Goal: Task Accomplishment & Management: Manage account settings

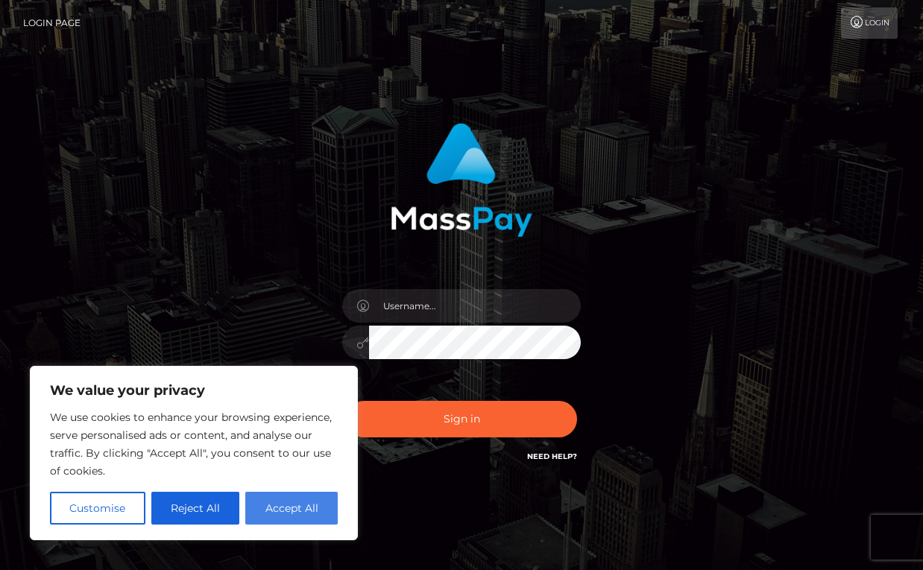
click at [306, 507] on button "Accept All" at bounding box center [291, 508] width 92 height 33
checkbox input "true"
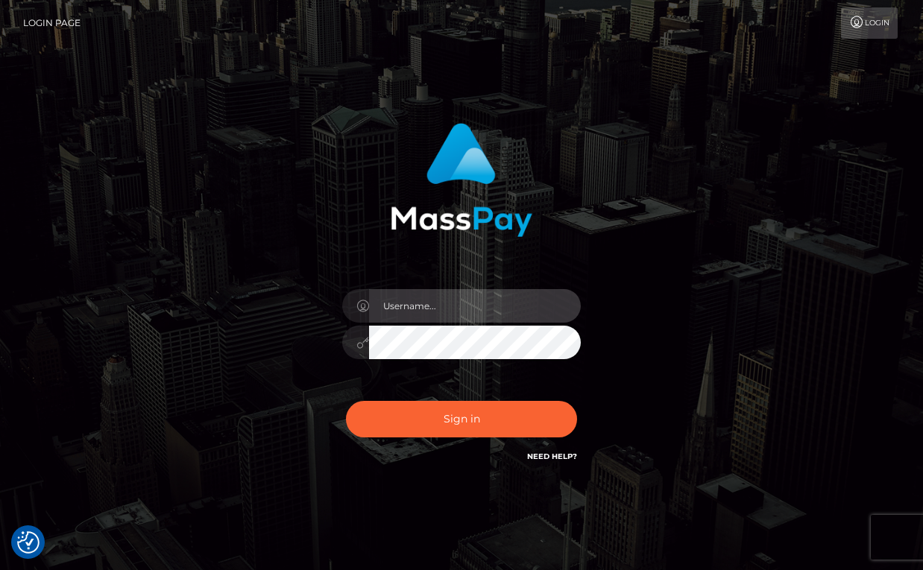
click at [488, 303] on input "text" at bounding box center [475, 306] width 212 height 34
type input "[EMAIL_ADDRESS][DOMAIN_NAME]"
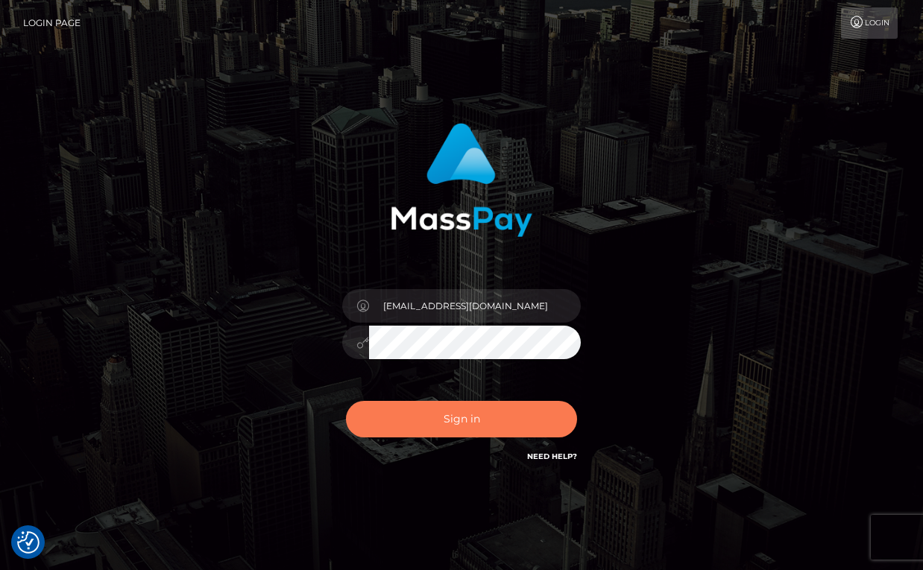
click at [451, 425] on button "Sign in" at bounding box center [461, 419] width 231 height 37
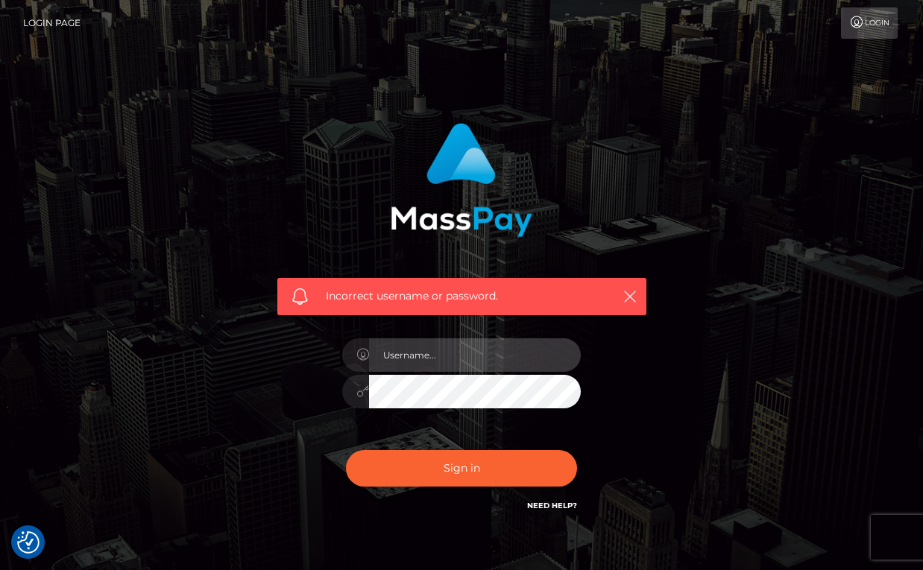
click at [427, 356] on input "text" at bounding box center [475, 355] width 212 height 34
type input "norbertoquintana123@hotmail.com"
click at [332, 389] on div "norbertoquintana123@hotmail.com" at bounding box center [461, 384] width 261 height 114
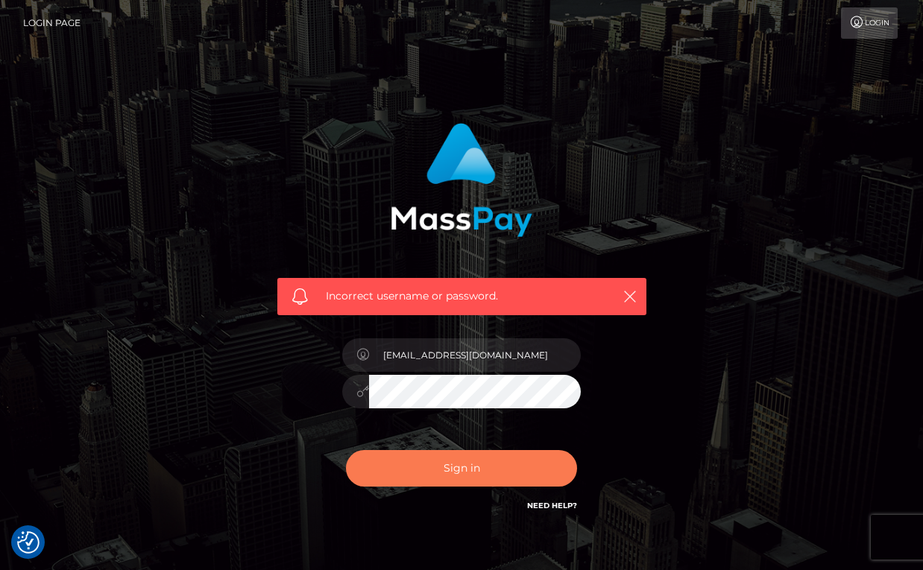
click at [417, 472] on button "Sign in" at bounding box center [461, 468] width 231 height 37
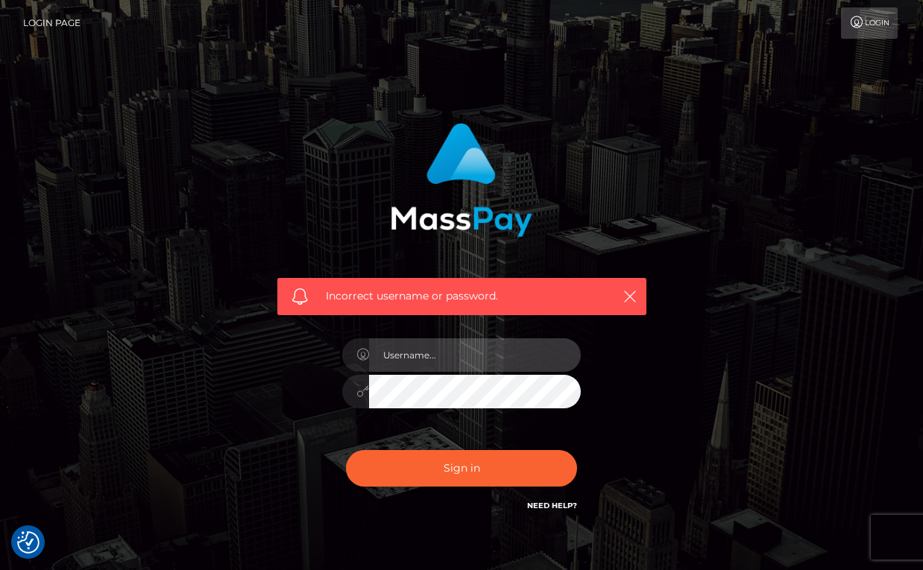
click at [413, 353] on input "text" at bounding box center [475, 355] width 212 height 34
click at [434, 360] on input "text" at bounding box center [475, 355] width 212 height 34
type input "[EMAIL_ADDRESS][DOMAIN_NAME]"
click at [327, 394] on div "Incorrect username or password. norbertoquintana123@hotmail.com" at bounding box center [461, 319] width 391 height 414
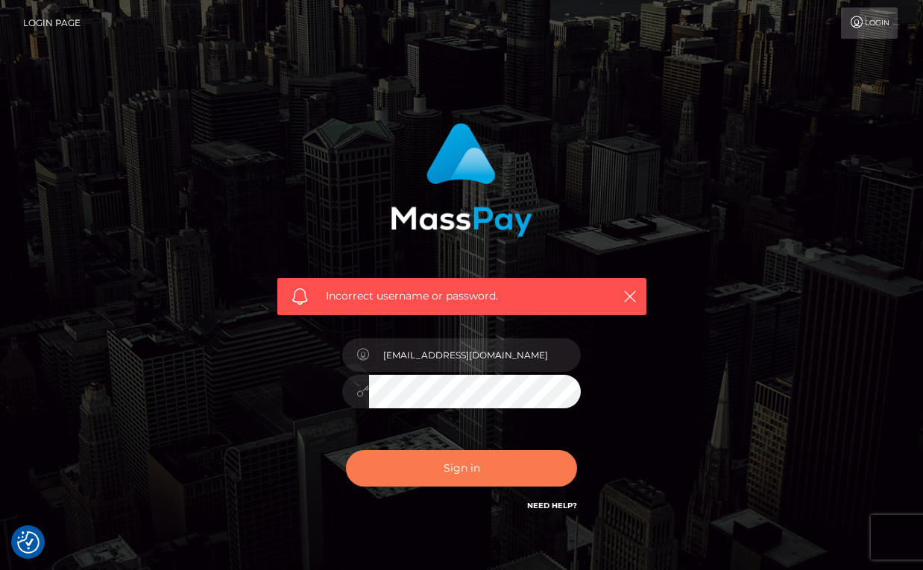
click at [401, 473] on button "Sign in" at bounding box center [461, 468] width 231 height 37
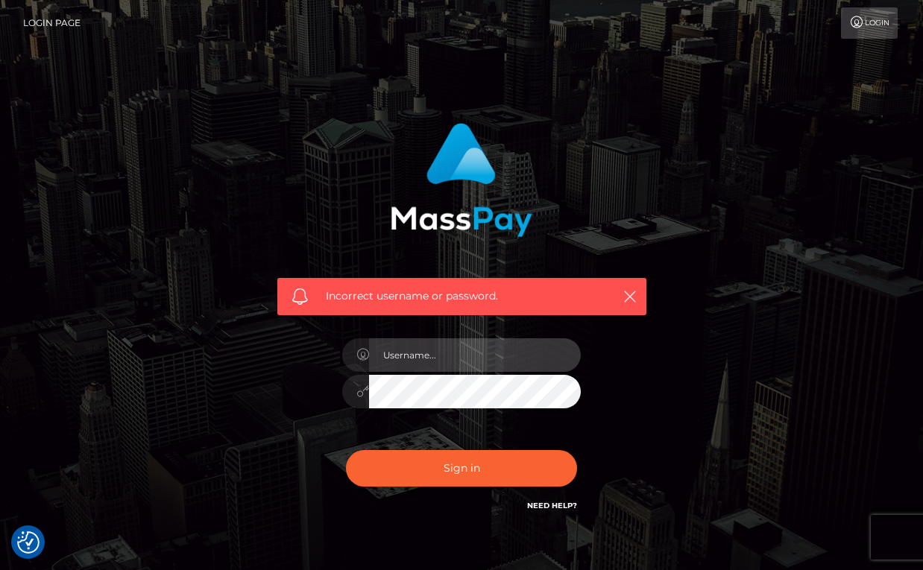
click at [450, 355] on input "text" at bounding box center [475, 355] width 212 height 34
type input "[EMAIL_ADDRESS][DOMAIN_NAME]"
click at [321, 394] on div "Incorrect username or password. norbertoquintana123@hotmail.com" at bounding box center [461, 319] width 391 height 414
click at [142, 401] on div "Incorrect username or password. norbertoquintana123@hotmail.com" at bounding box center [462, 326] width 850 height 429
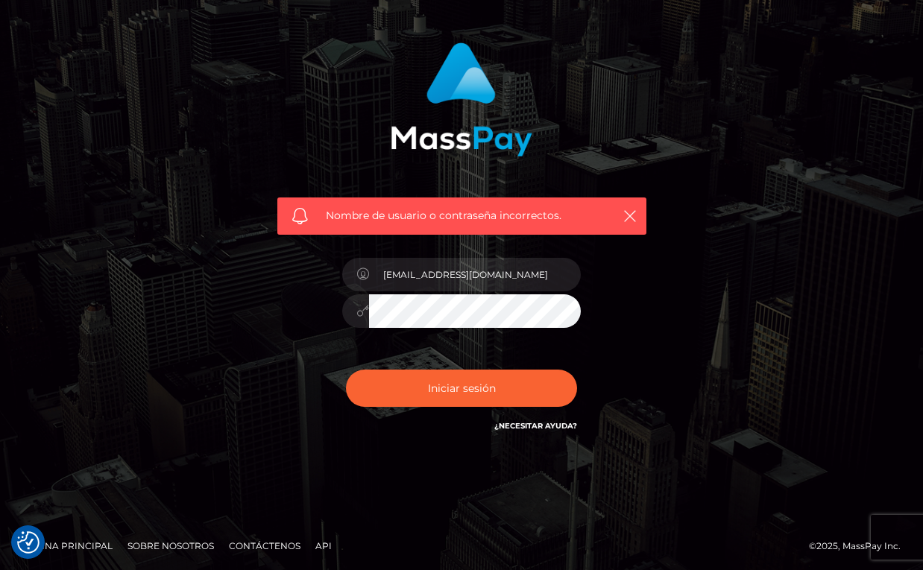
scroll to position [83, 0]
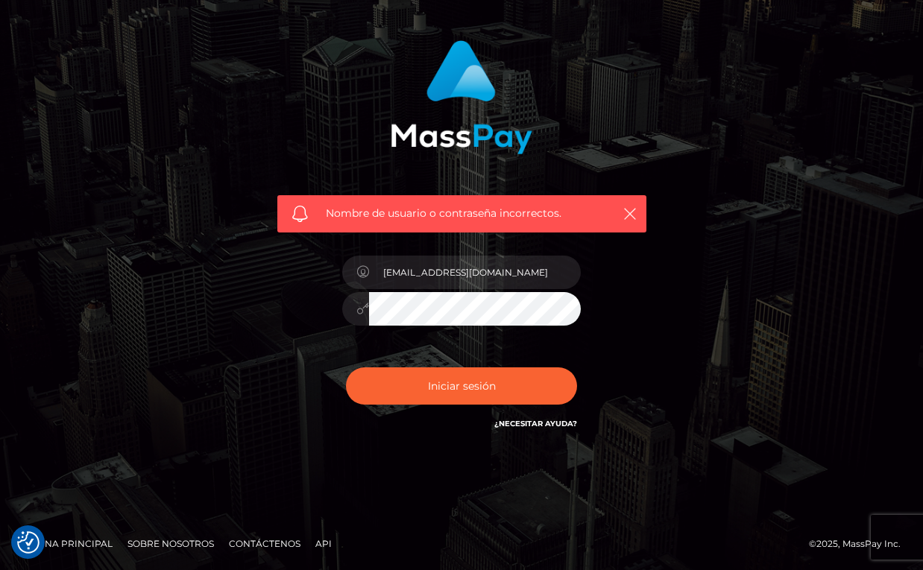
click at [545, 425] on font "¿Necesitar ayuda?" at bounding box center [535, 424] width 83 height 10
click at [360, 310] on icon at bounding box center [362, 309] width 13 height 12
click at [359, 310] on icon at bounding box center [362, 309] width 13 height 12
click at [353, 306] on div at bounding box center [355, 309] width 27 height 34
click at [355, 308] on div at bounding box center [355, 309] width 27 height 34
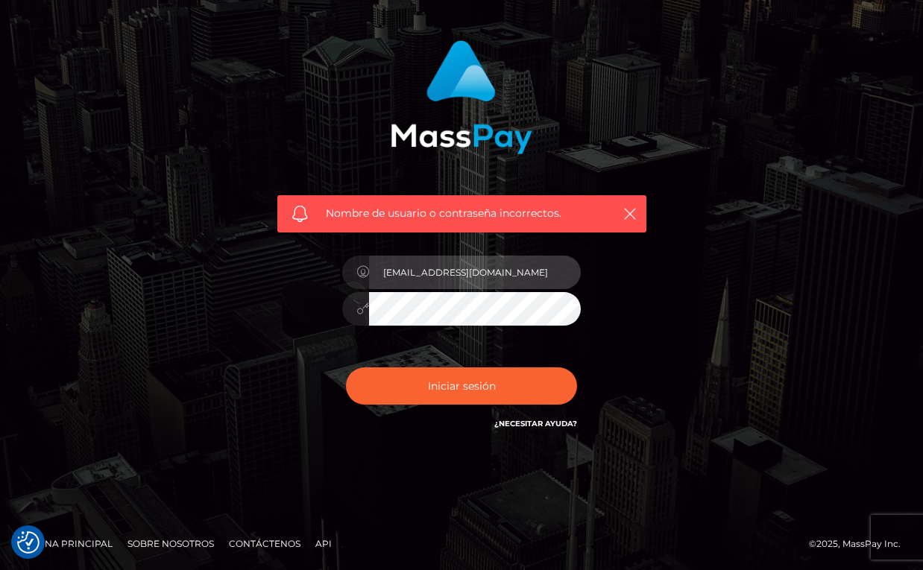
drag, startPoint x: 546, startPoint y: 272, endPoint x: 367, endPoint y: 299, distance: 180.9
click at [363, 283] on div "norbertoquintana123@hotmail.com" at bounding box center [461, 270] width 239 height 29
type input "norbertoquintana123@hotmail.com"
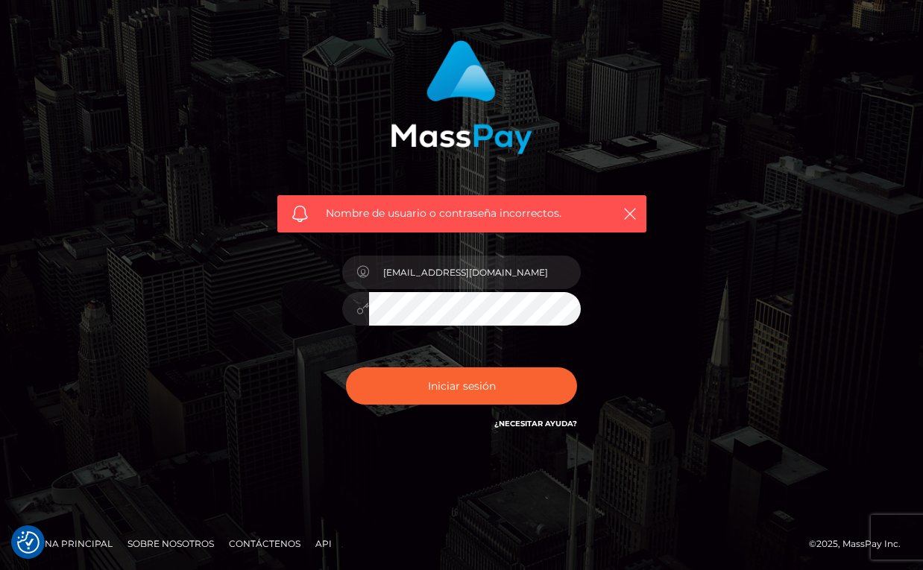
click at [337, 306] on div "norbertoquintana123@hotmail.com" at bounding box center [461, 302] width 261 height 114
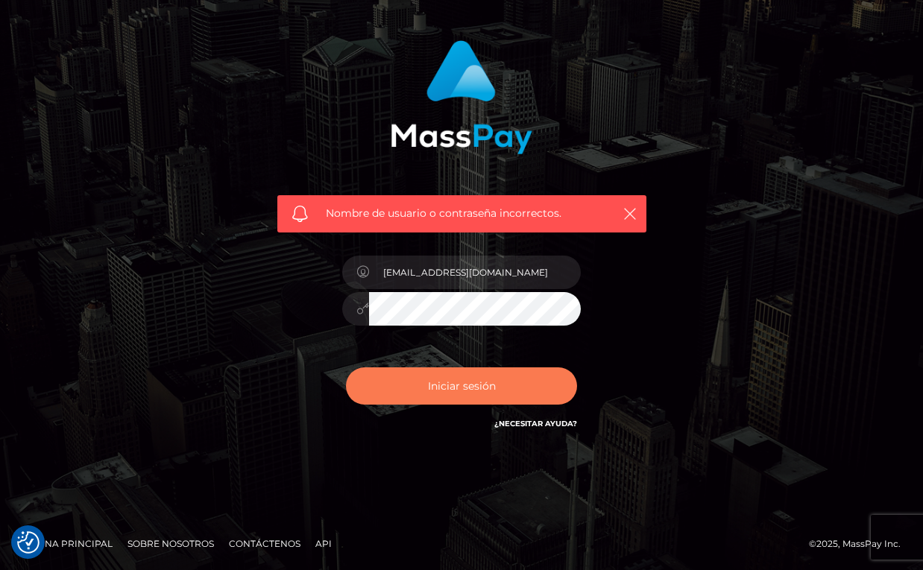
click at [379, 396] on button "Iniciar sesión" at bounding box center [461, 386] width 231 height 37
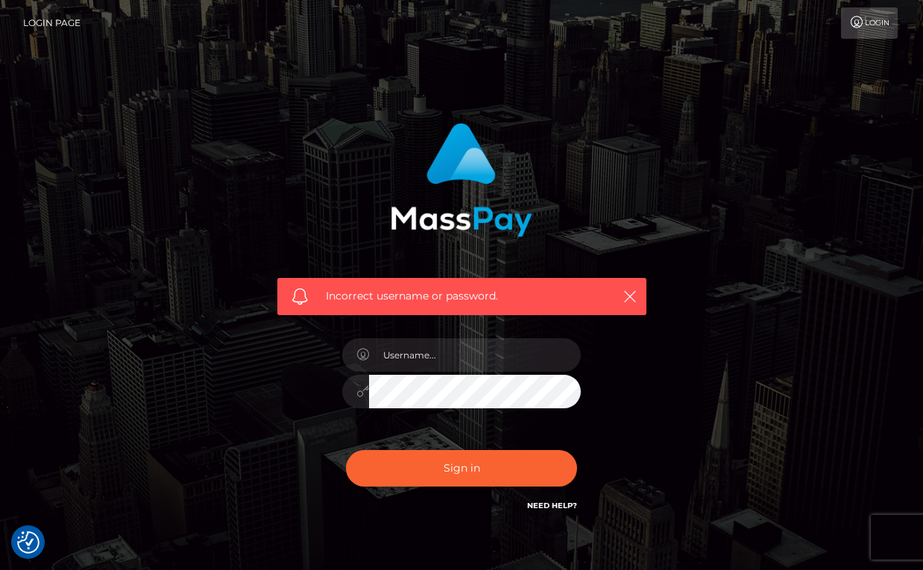
click at [865, 22] on link "Login" at bounding box center [869, 22] width 57 height 31
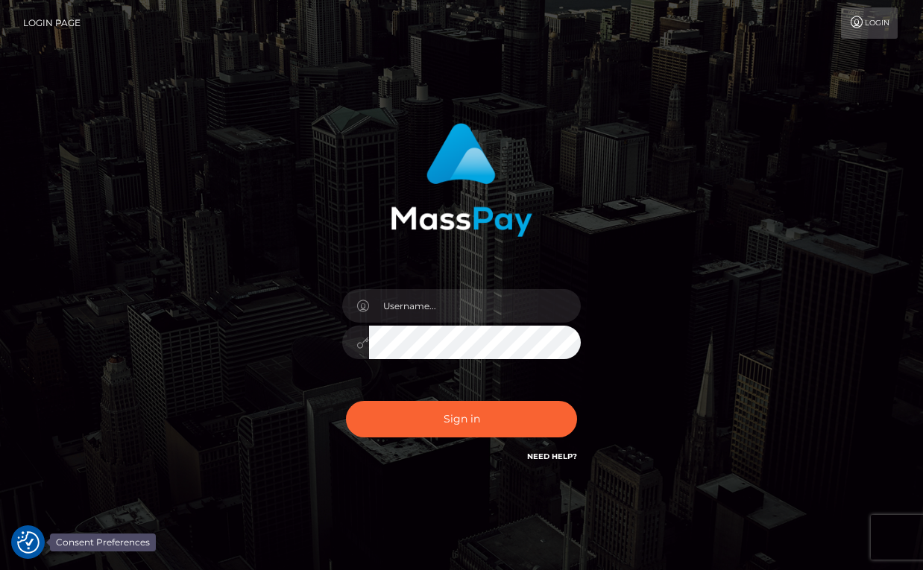
click at [35, 541] on img "Consent Preferences" at bounding box center [28, 543] width 22 height 22
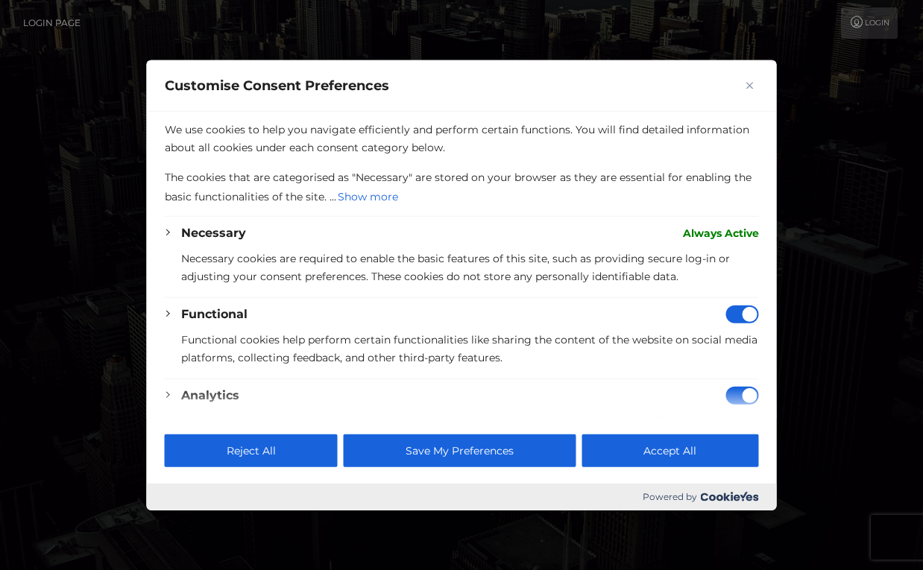
click at [842, 135] on div at bounding box center [461, 285] width 923 height 570
click at [694, 452] on button "Accept All" at bounding box center [669, 451] width 177 height 33
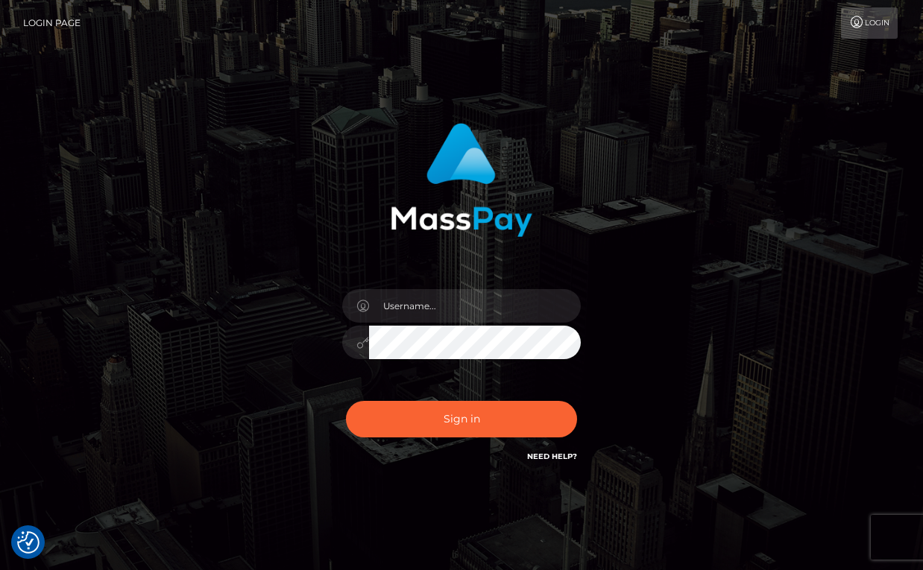
click at [364, 341] on icon at bounding box center [362, 343] width 13 height 12
click at [550, 454] on link "Need Help?" at bounding box center [552, 457] width 50 height 10
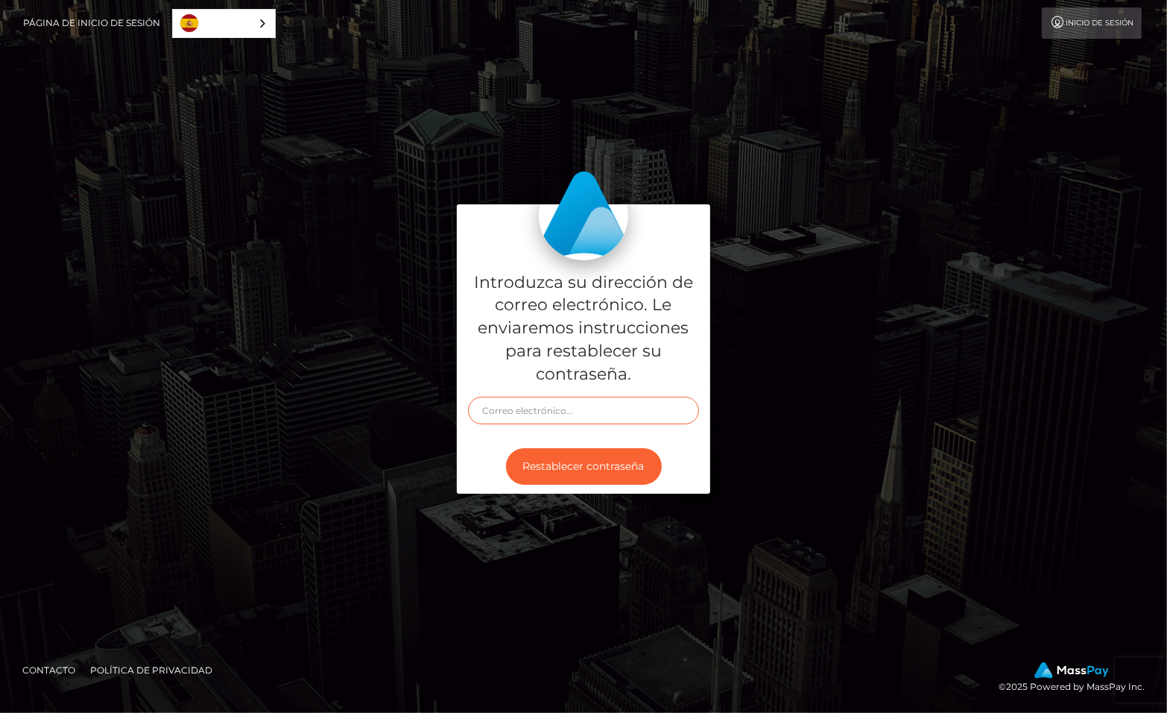
click at [549, 410] on input "text" at bounding box center [583, 411] width 231 height 28
type input "norbertoquintana123@hotmail.com"
click at [601, 466] on button "Restablecer contraseña" at bounding box center [584, 466] width 156 height 37
